Goal: Task Accomplishment & Management: Use online tool/utility

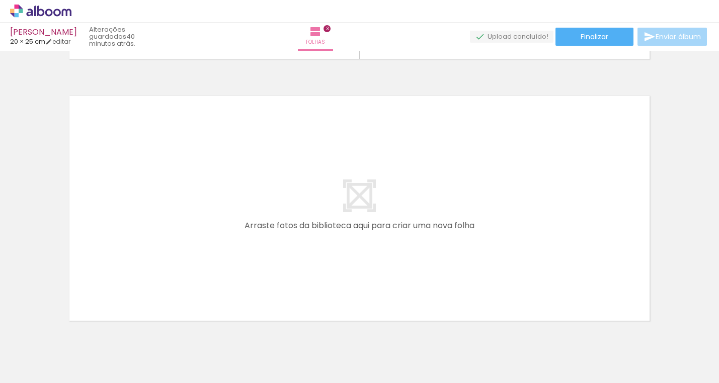
scroll to position [0, 3132]
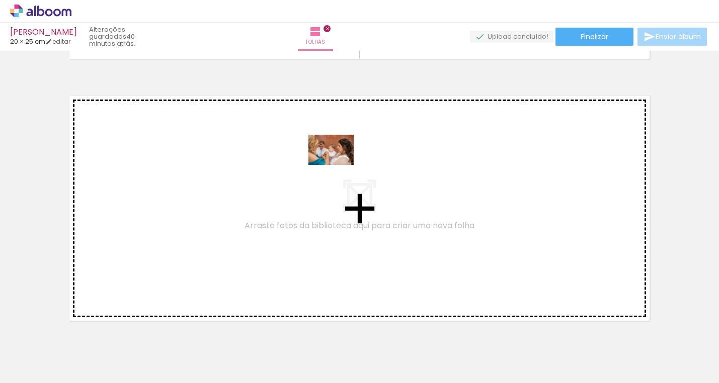
drag, startPoint x: 247, startPoint y: 354, endPoint x: 339, endPoint y: 165, distance: 209.7
click at [339, 165] on quentale-workspace at bounding box center [359, 191] width 719 height 383
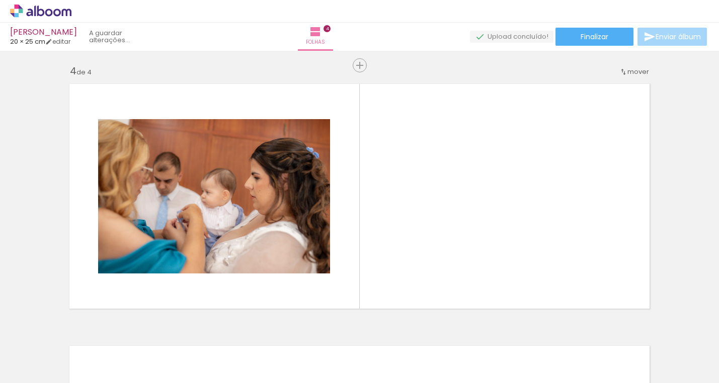
scroll to position [799, 0]
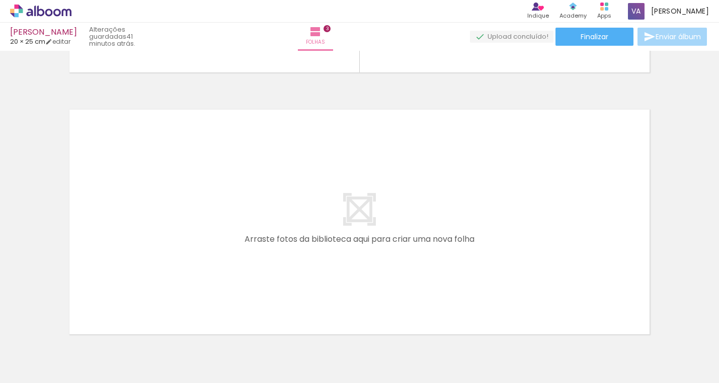
scroll to position [776, 0]
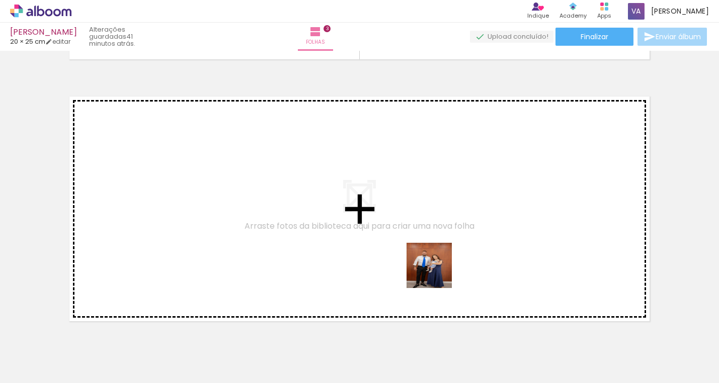
drag, startPoint x: 404, startPoint y: 354, endPoint x: 442, endPoint y: 267, distance: 94.9
click at [442, 267] on quentale-workspace at bounding box center [359, 191] width 719 height 383
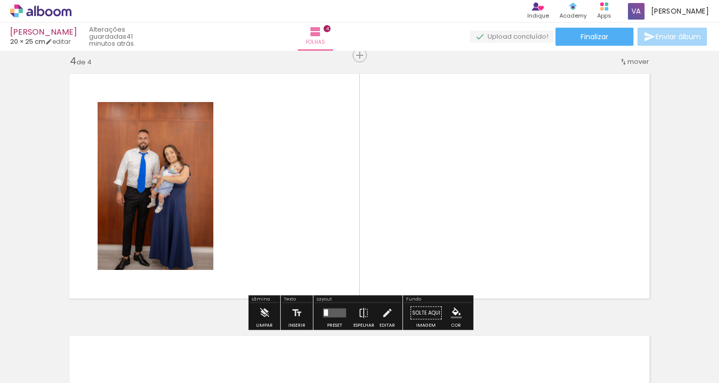
scroll to position [799, 0]
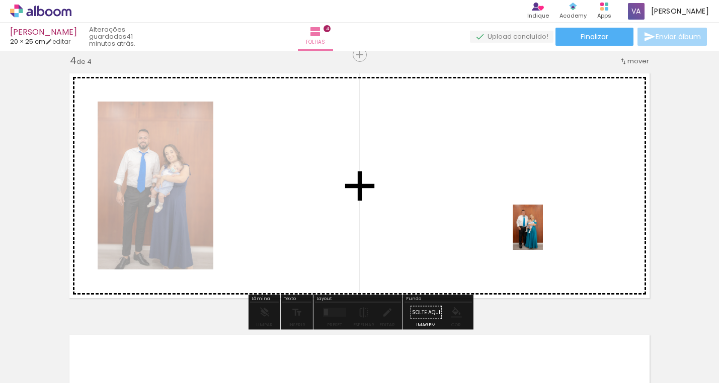
drag, startPoint x: 527, startPoint y: 344, endPoint x: 543, endPoint y: 235, distance: 110.4
click at [543, 235] on quentale-workspace at bounding box center [359, 191] width 719 height 383
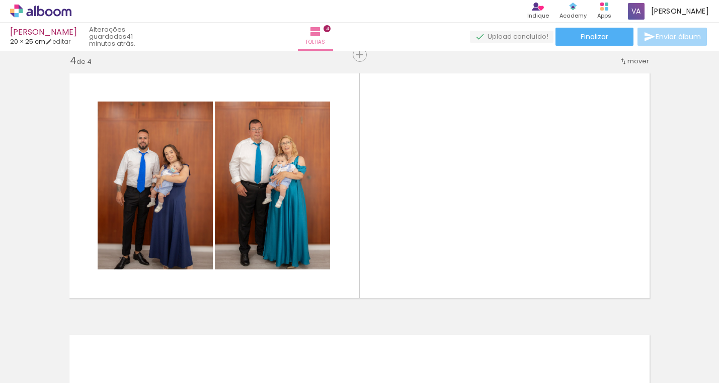
scroll to position [0, 3220]
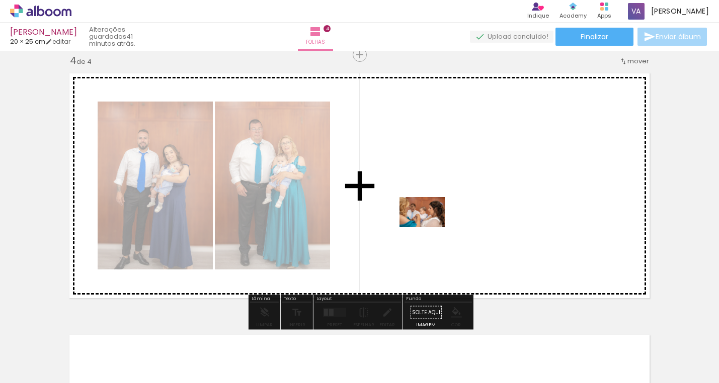
drag, startPoint x: 159, startPoint y: 355, endPoint x: 430, endPoint y: 227, distance: 299.1
click at [430, 227] on quentale-workspace at bounding box center [359, 191] width 719 height 383
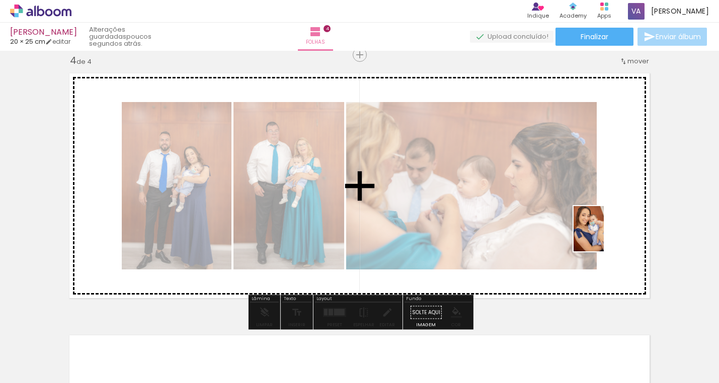
drag, startPoint x: 547, startPoint y: 349, endPoint x: 604, endPoint y: 236, distance: 126.0
click at [604, 236] on quentale-workspace at bounding box center [359, 191] width 719 height 383
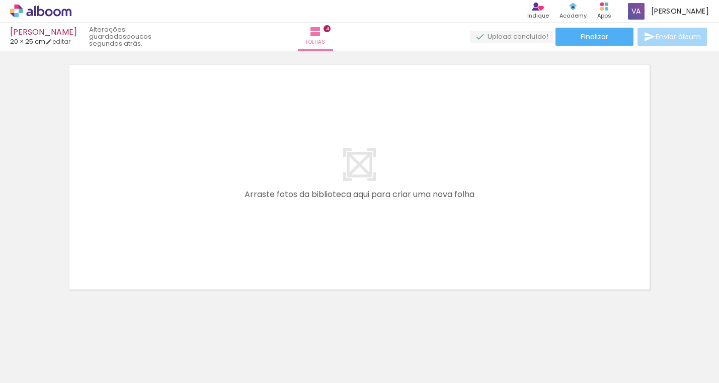
scroll to position [0, 3705]
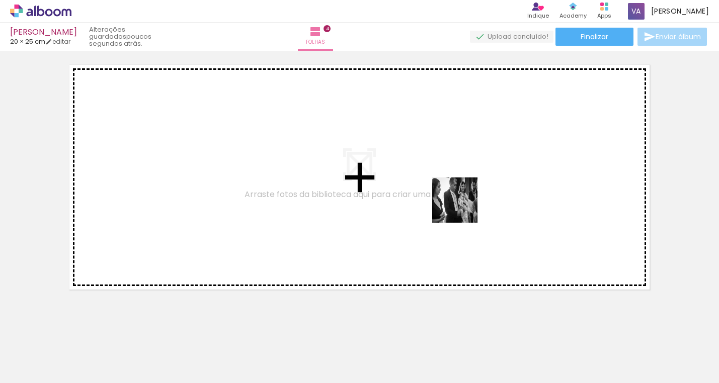
drag, startPoint x: 415, startPoint y: 355, endPoint x: 463, endPoint y: 206, distance: 156.6
click at [463, 206] on quentale-workspace at bounding box center [359, 191] width 719 height 383
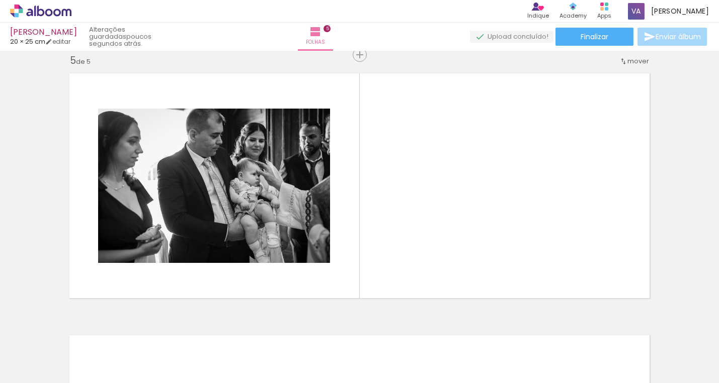
scroll to position [0, 3937]
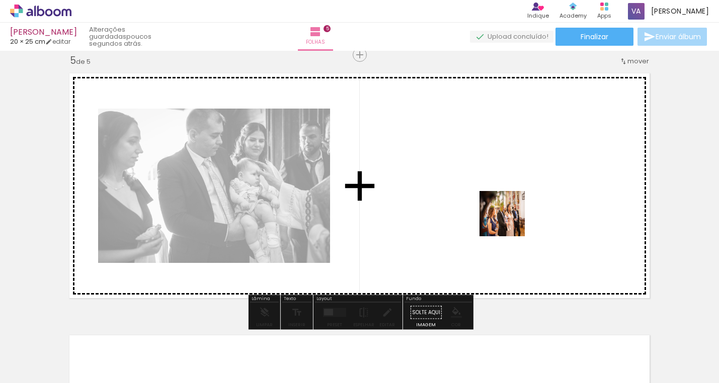
drag, startPoint x: 455, startPoint y: 360, endPoint x: 510, endPoint y: 219, distance: 150.7
click at [510, 219] on quentale-workspace at bounding box center [359, 191] width 719 height 383
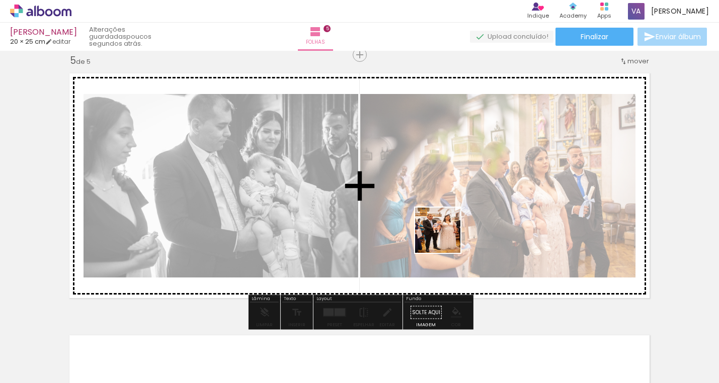
drag, startPoint x: 398, startPoint y: 365, endPoint x: 450, endPoint y: 227, distance: 147.1
click at [450, 227] on quentale-workspace at bounding box center [359, 191] width 719 height 383
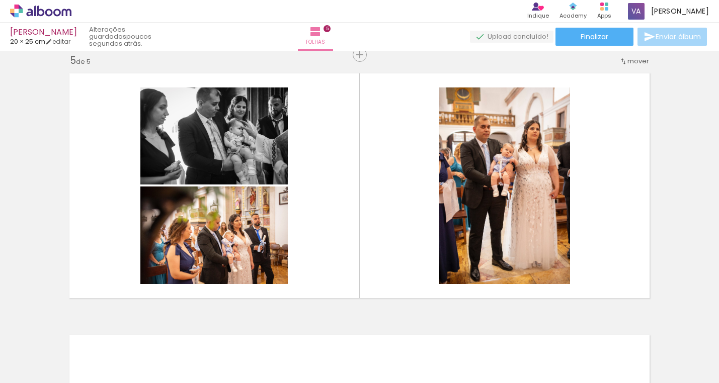
scroll to position [0, 0]
drag, startPoint x: 469, startPoint y: 364, endPoint x: 572, endPoint y: 222, distance: 174.8
click at [572, 222] on quentale-workspace at bounding box center [359, 191] width 719 height 383
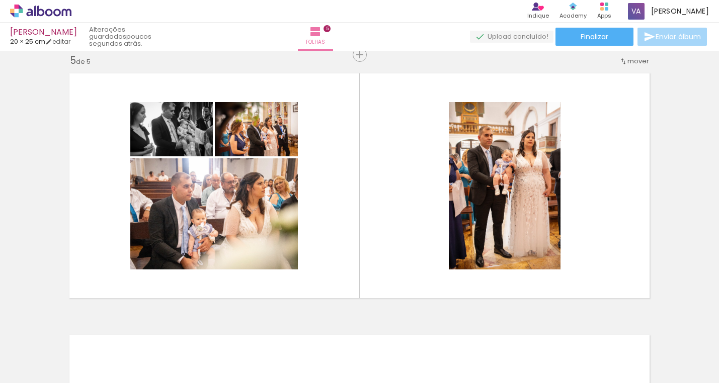
scroll to position [0, 4408]
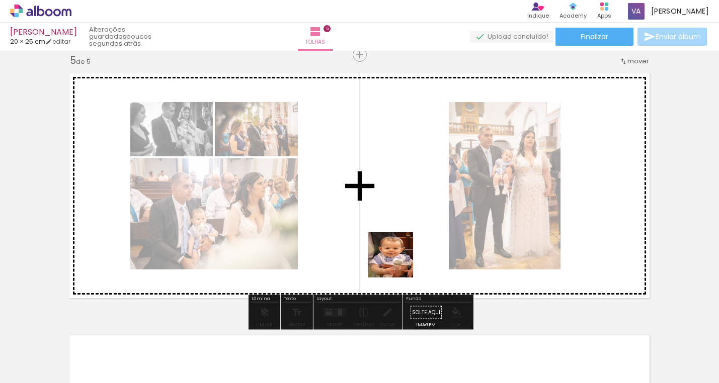
drag, startPoint x: 434, startPoint y: 367, endPoint x: 394, endPoint y: 257, distance: 117.6
click at [394, 257] on quentale-workspace at bounding box center [359, 191] width 719 height 383
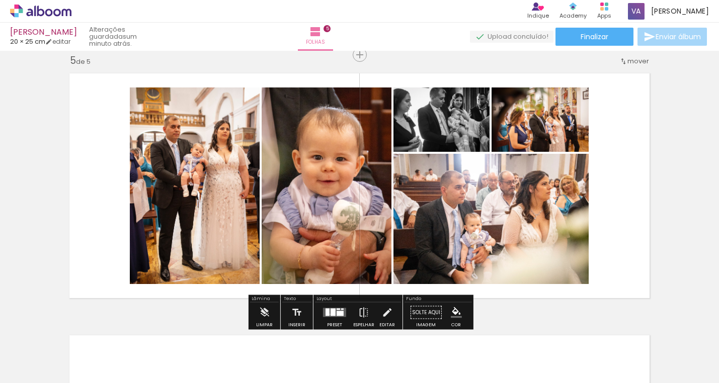
click at [328, 314] on quentale-layouter at bounding box center [334, 312] width 23 height 9
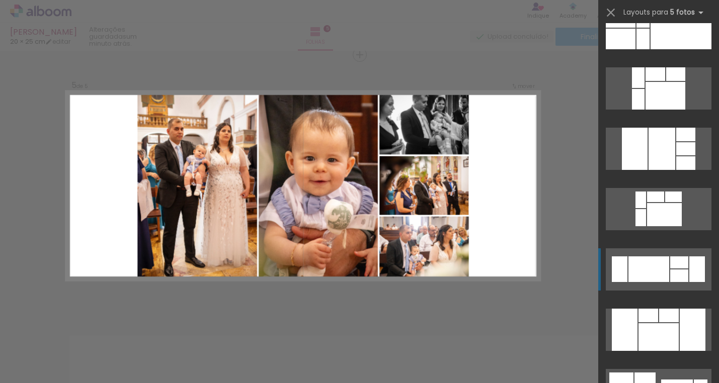
scroll to position [209, 0]
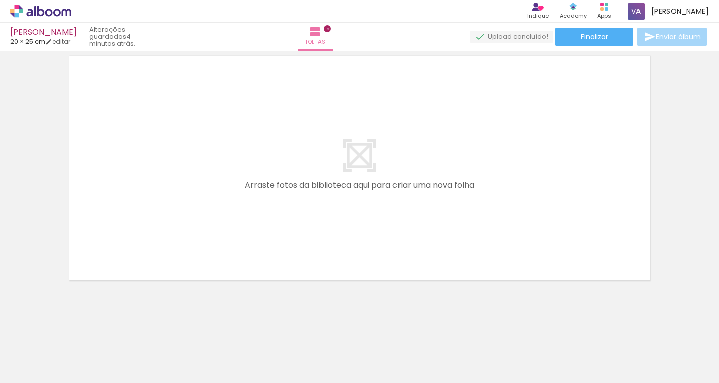
scroll to position [0, 5092]
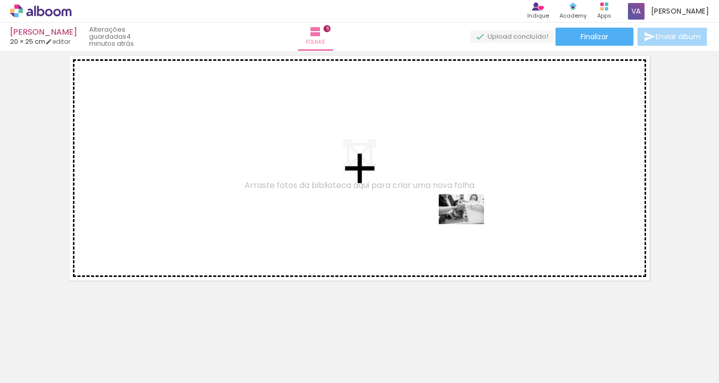
drag, startPoint x: 476, startPoint y: 359, endPoint x: 469, endPoint y: 224, distance: 134.5
click at [469, 224] on quentale-workspace at bounding box center [359, 191] width 719 height 383
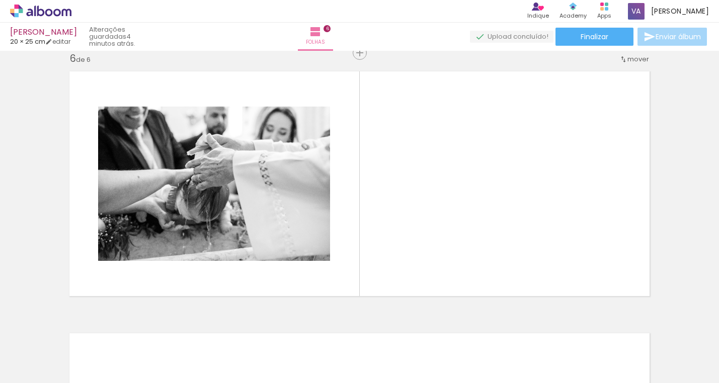
scroll to position [1323, 0]
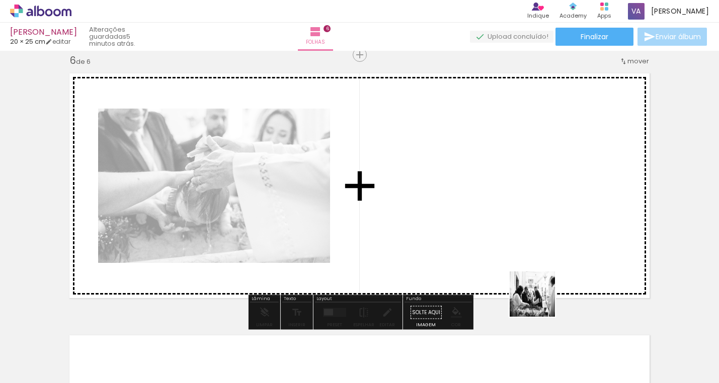
drag, startPoint x: 540, startPoint y: 358, endPoint x: 537, endPoint y: 236, distance: 121.3
click at [537, 236] on quentale-workspace at bounding box center [359, 191] width 719 height 383
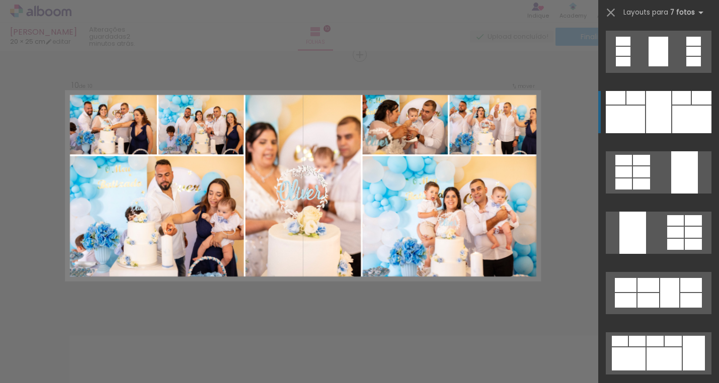
click at [675, 124] on div at bounding box center [691, 120] width 39 height 28
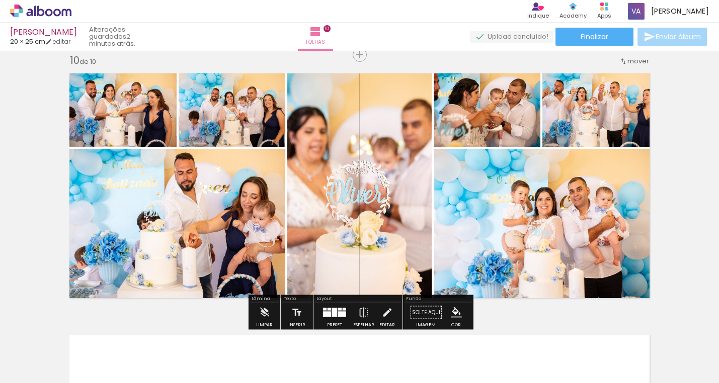
click at [565, 159] on quentale-photo at bounding box center [545, 226] width 222 height 155
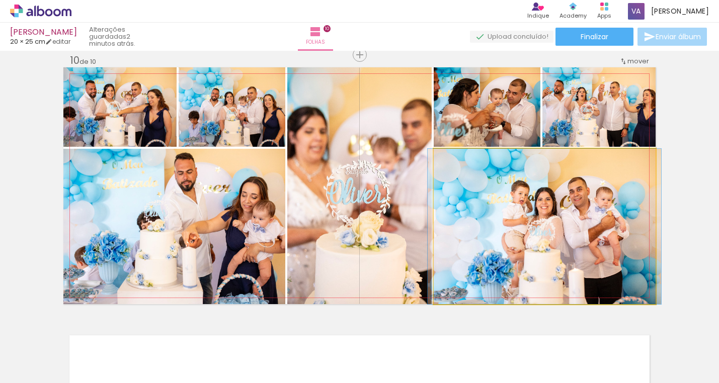
click at [563, 175] on quentale-photo at bounding box center [545, 226] width 222 height 155
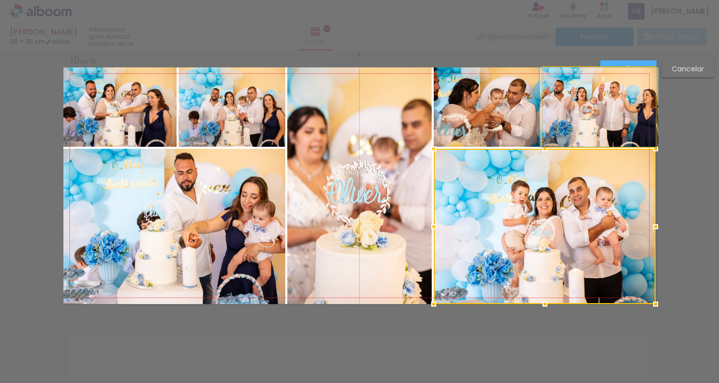
click at [582, 130] on quentale-photo at bounding box center [598, 106] width 113 height 79
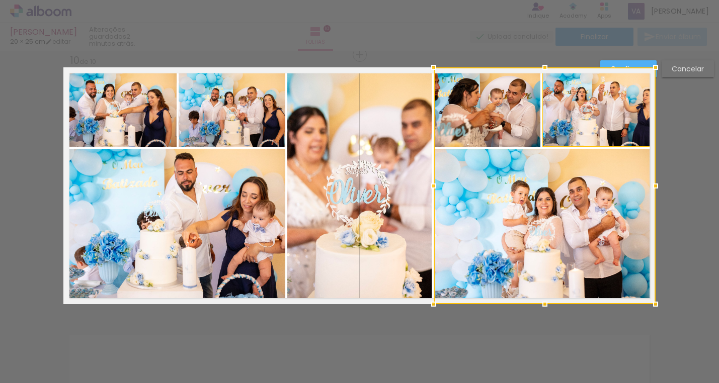
click at [501, 135] on div at bounding box center [545, 185] width 222 height 237
click at [691, 63] on paper-button "Cancelar" at bounding box center [688, 68] width 52 height 17
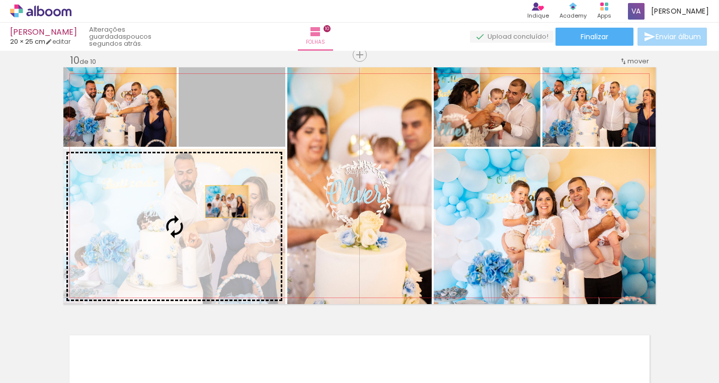
drag, startPoint x: 259, startPoint y: 116, endPoint x: 223, endPoint y: 211, distance: 101.8
click at [0, 0] on slot at bounding box center [0, 0] width 0 height 0
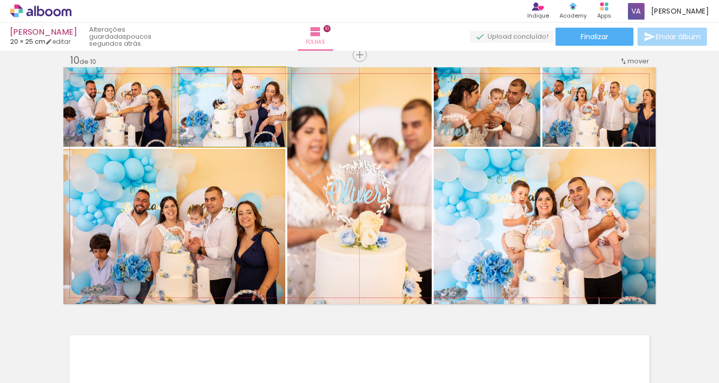
click at [240, 113] on quentale-photo at bounding box center [232, 106] width 107 height 79
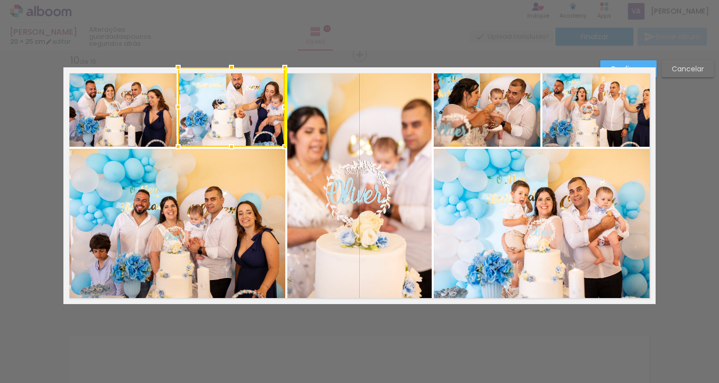
click at [239, 112] on div at bounding box center [231, 106] width 107 height 79
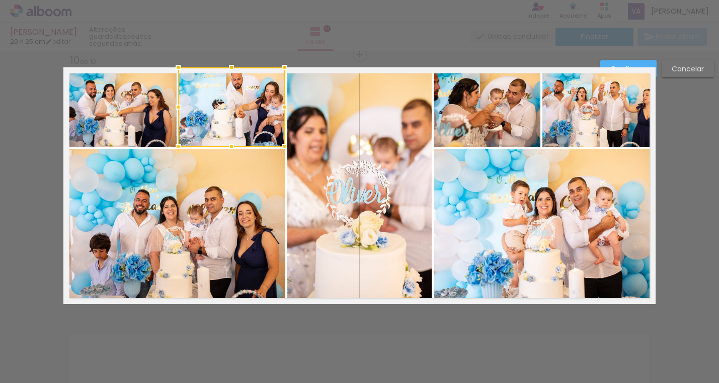
click at [239, 112] on div at bounding box center [231, 106] width 107 height 79
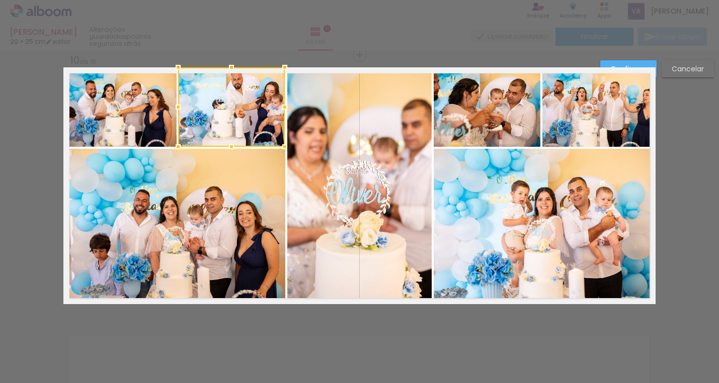
click at [239, 112] on div at bounding box center [231, 106] width 107 height 79
click at [230, 71] on div at bounding box center [231, 67] width 20 height 20
click at [249, 50] on div at bounding box center [359, 25] width 719 height 51
click at [248, 50] on div at bounding box center [359, 25] width 719 height 51
click at [640, 63] on paper-button "Confirmar" at bounding box center [628, 68] width 56 height 17
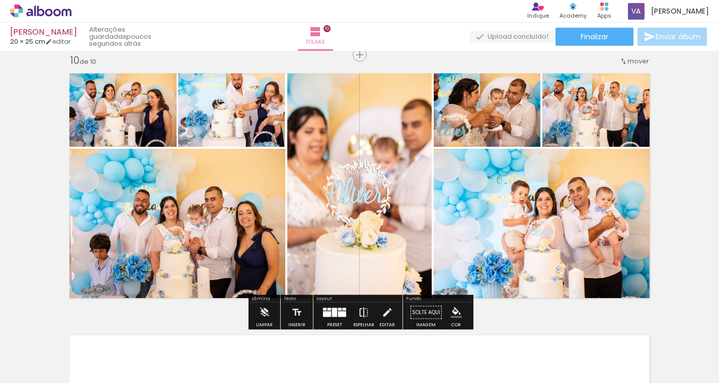
click at [367, 310] on paper-button "Espelhar" at bounding box center [364, 316] width 26 height 26
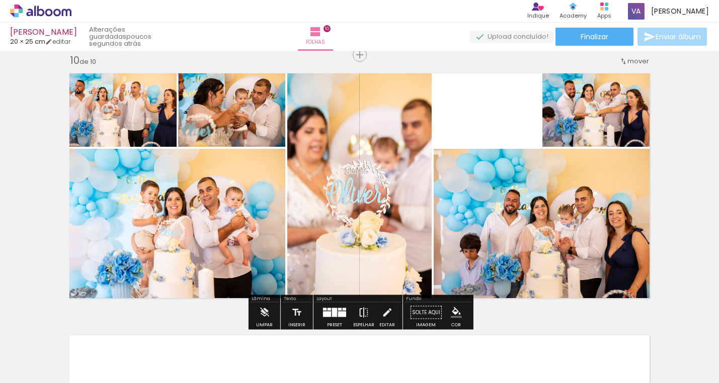
click at [367, 310] on paper-button "Espelhar" at bounding box center [364, 316] width 26 height 26
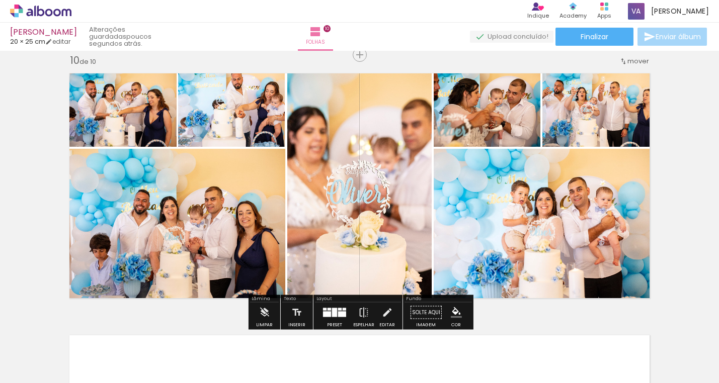
click at [339, 314] on div at bounding box center [342, 315] width 8 height 6
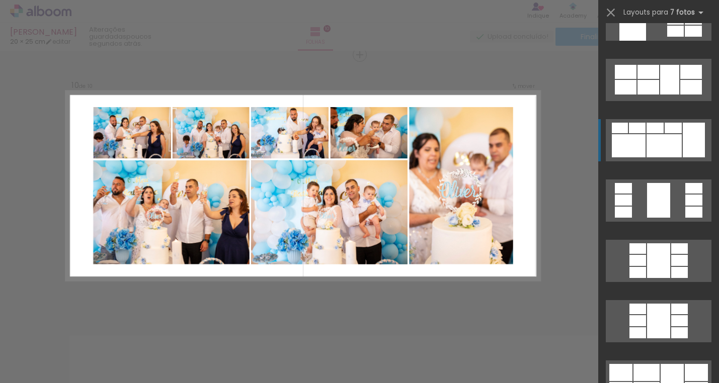
scroll to position [251, 0]
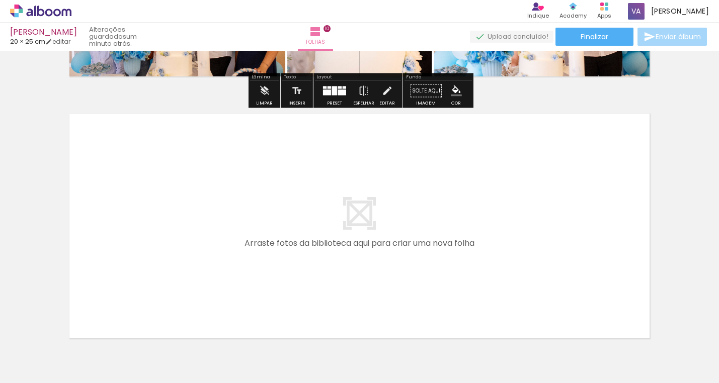
scroll to position [2593, 0]
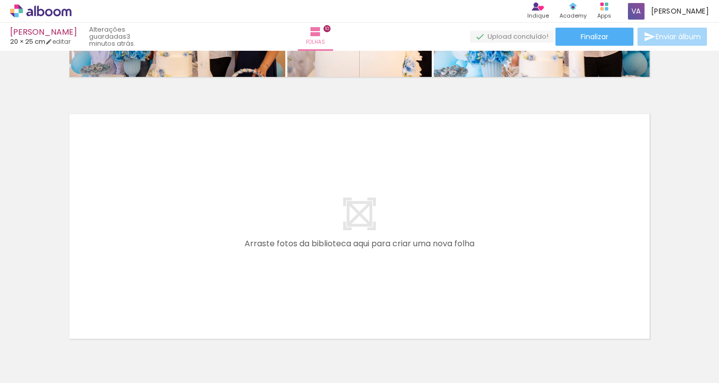
scroll to position [0, 9543]
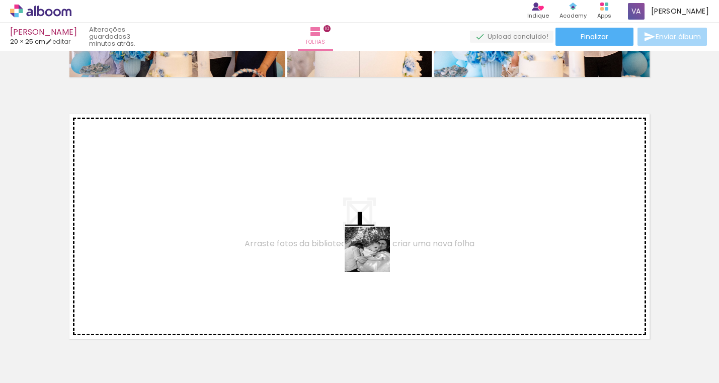
drag, startPoint x: 312, startPoint y: 363, endPoint x: 377, endPoint y: 255, distance: 126.4
click at [377, 255] on quentale-workspace at bounding box center [359, 191] width 719 height 383
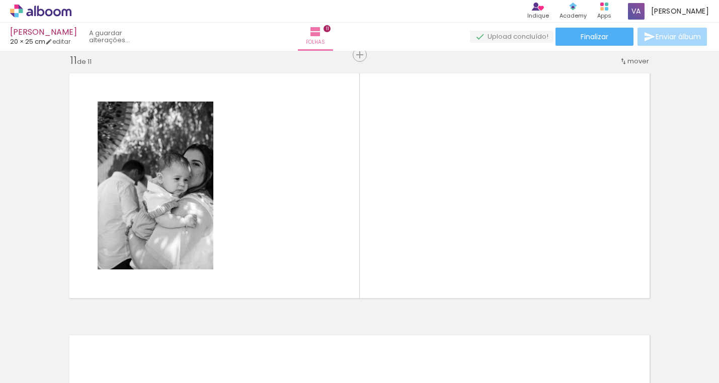
scroll to position [0, 9999]
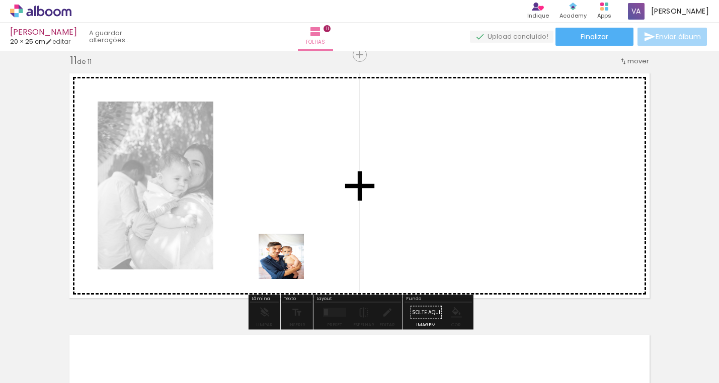
drag, startPoint x: 200, startPoint y: 365, endPoint x: 308, endPoint y: 245, distance: 162.1
click at [308, 245] on quentale-workspace at bounding box center [359, 191] width 719 height 383
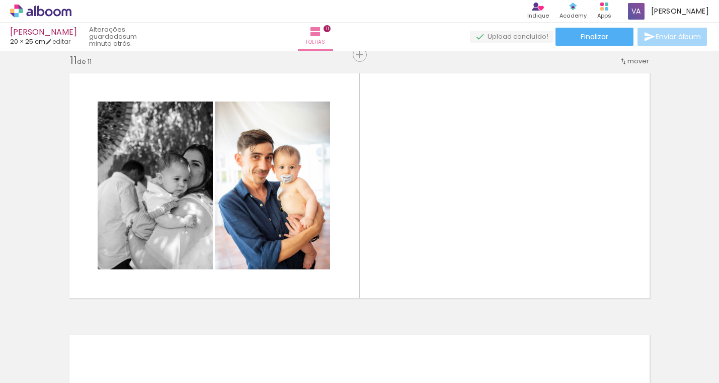
scroll to position [0, 2729]
